Goal: Task Accomplishment & Management: Manage account settings

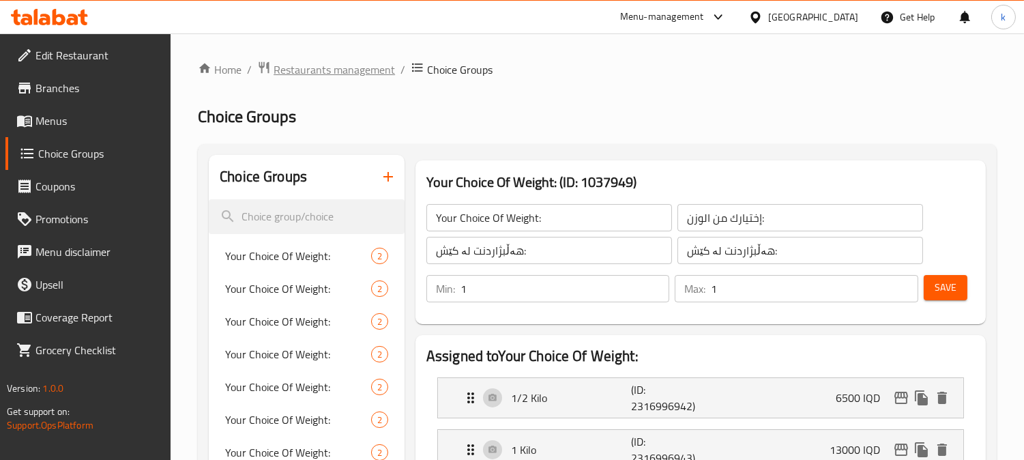
click at [318, 64] on span "Restaurants management" at bounding box center [333, 69] width 121 height 16
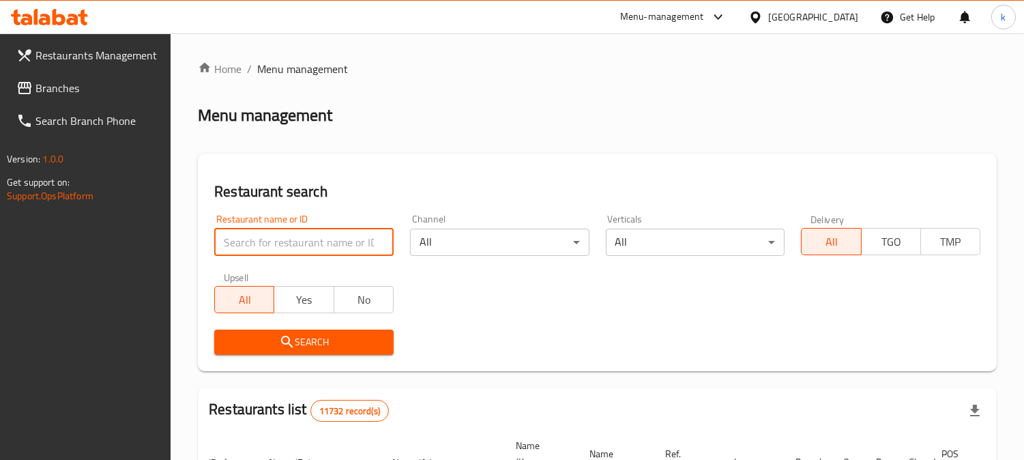
click at [298, 241] on input "search" at bounding box center [303, 241] width 179 height 27
paste input "628374"
type input "628374"
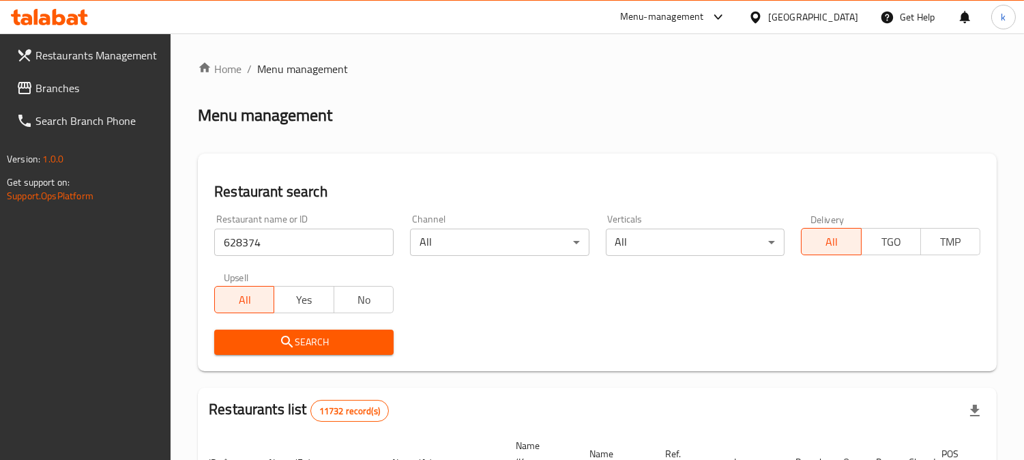
click at [253, 333] on span "Search" at bounding box center [304, 341] width 158 height 17
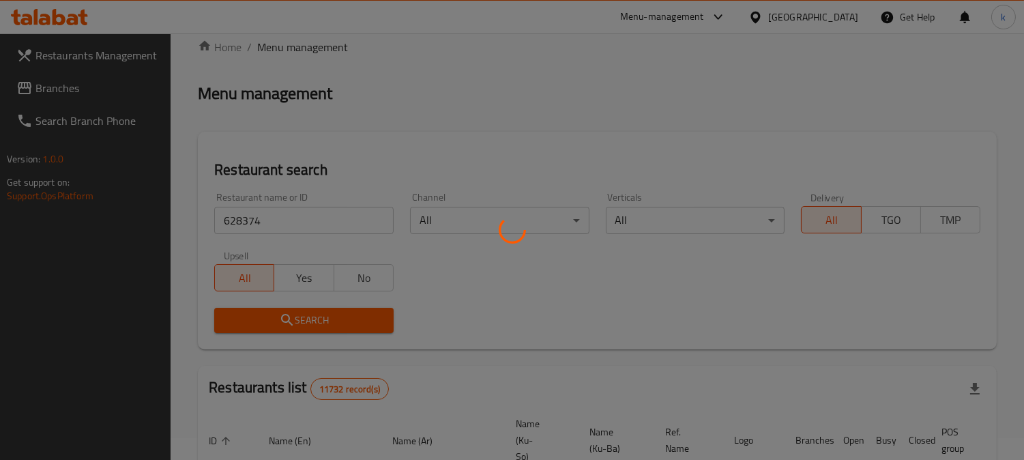
scroll to position [176, 0]
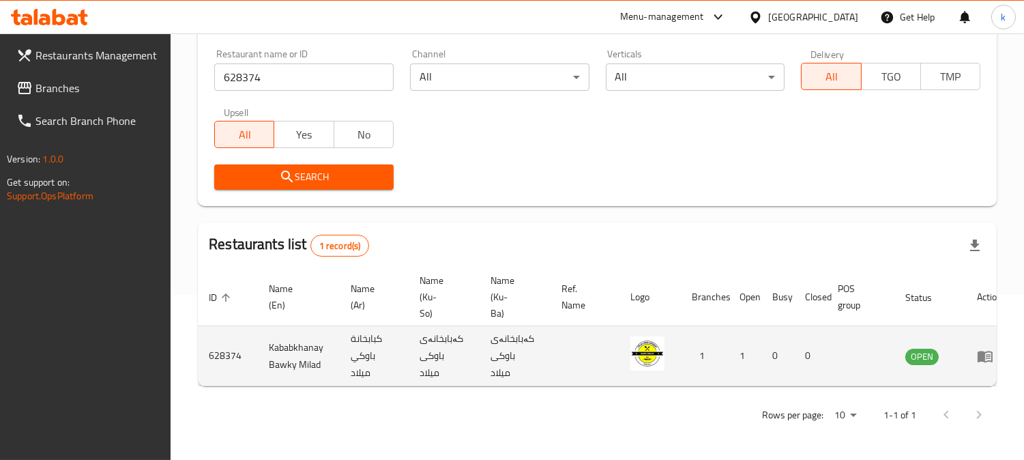
click at [989, 348] on link "enhanced table" at bounding box center [989, 356] width 25 height 16
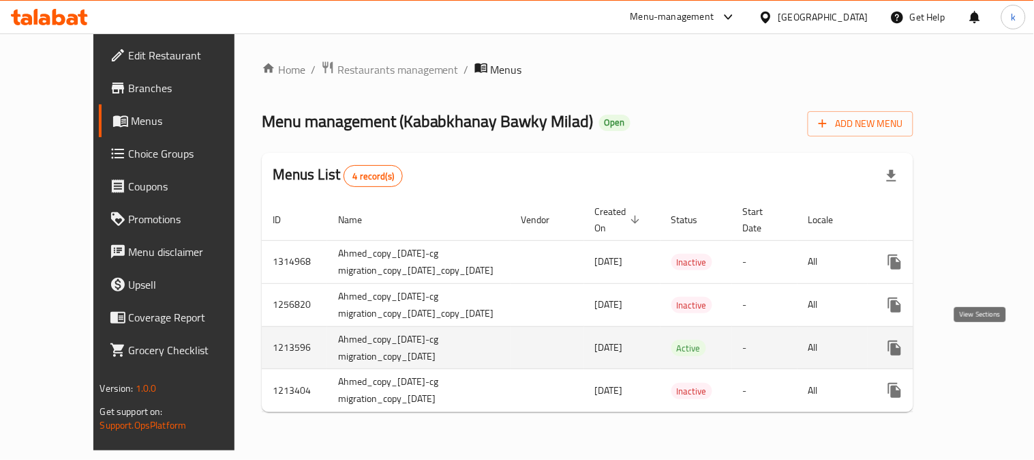
click at [987, 348] on icon "enhanced table" at bounding box center [993, 348] width 16 height 16
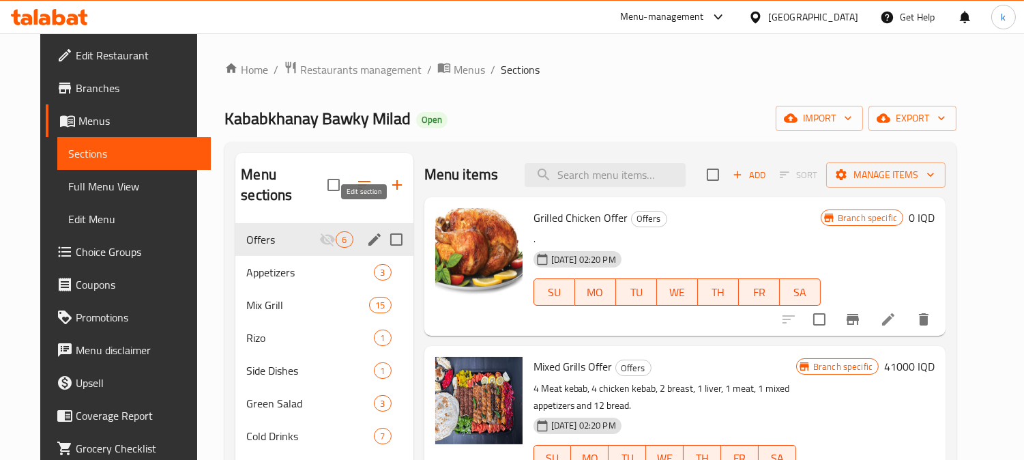
click at [366, 231] on icon "edit" at bounding box center [374, 239] width 16 height 16
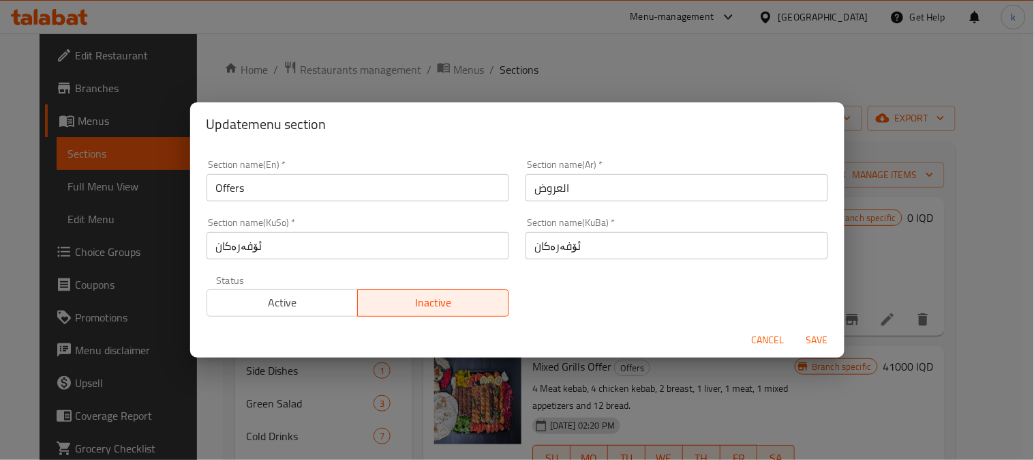
click at [769, 346] on span "Cancel" at bounding box center [768, 339] width 33 height 17
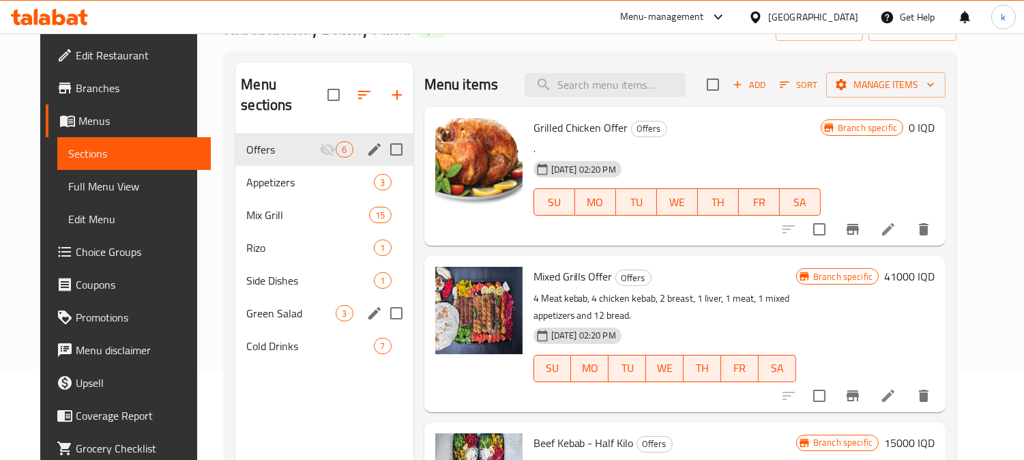
scroll to position [126, 0]
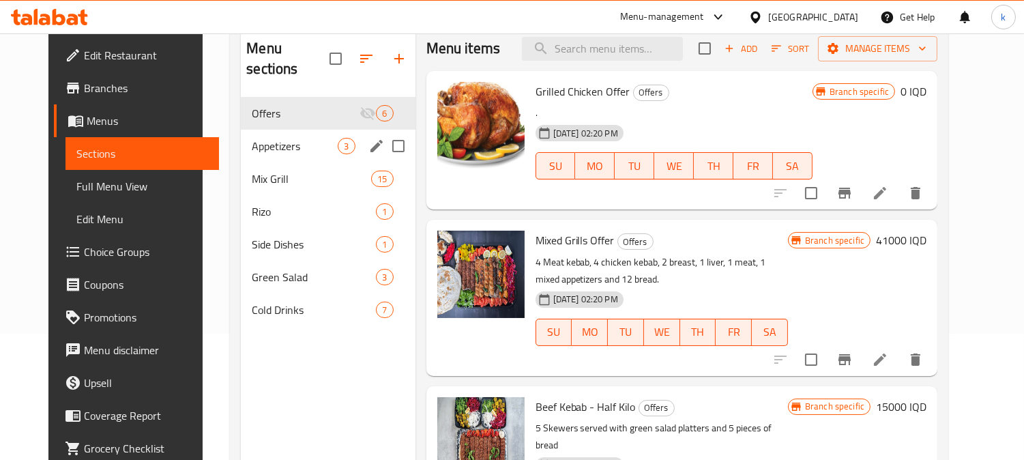
click at [241, 138] on div "Appetizers 3" at bounding box center [328, 146] width 174 height 33
